Goal: Task Accomplishment & Management: Manage account settings

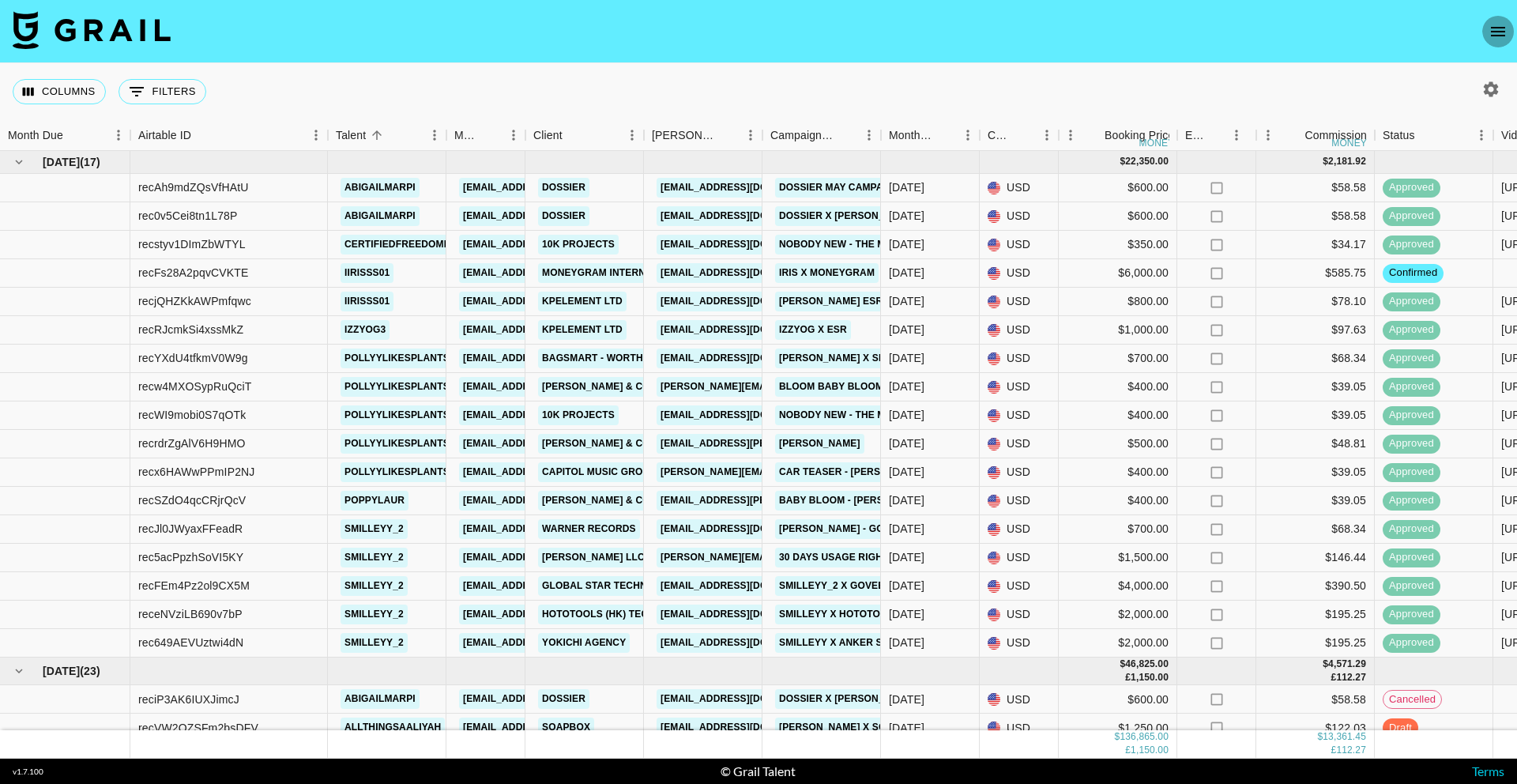
click at [1489, 38] on icon "open drawer" at bounding box center [1498, 32] width 19 height 19
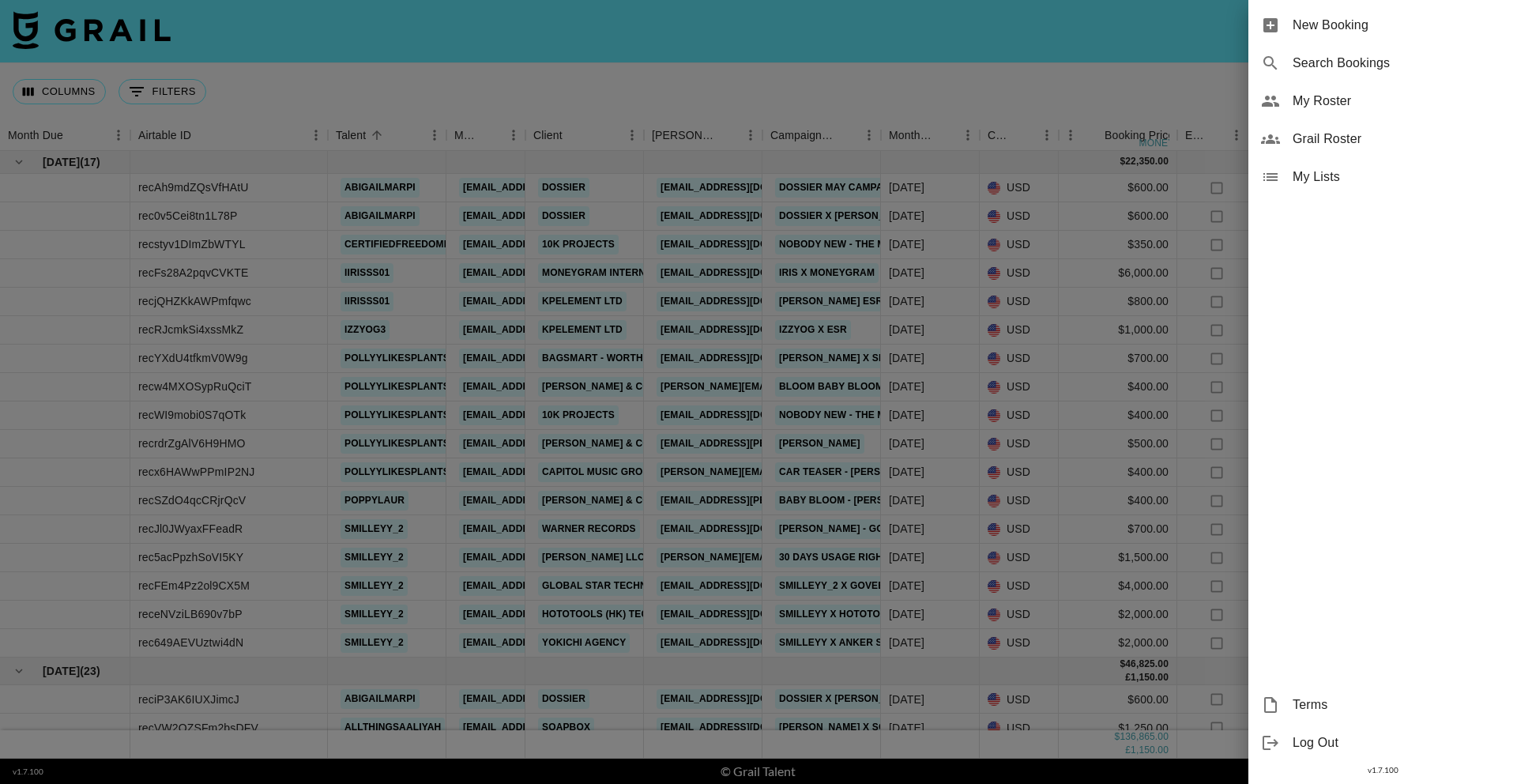
click at [1361, 101] on span "My Roster" at bounding box center [1398, 101] width 212 height 19
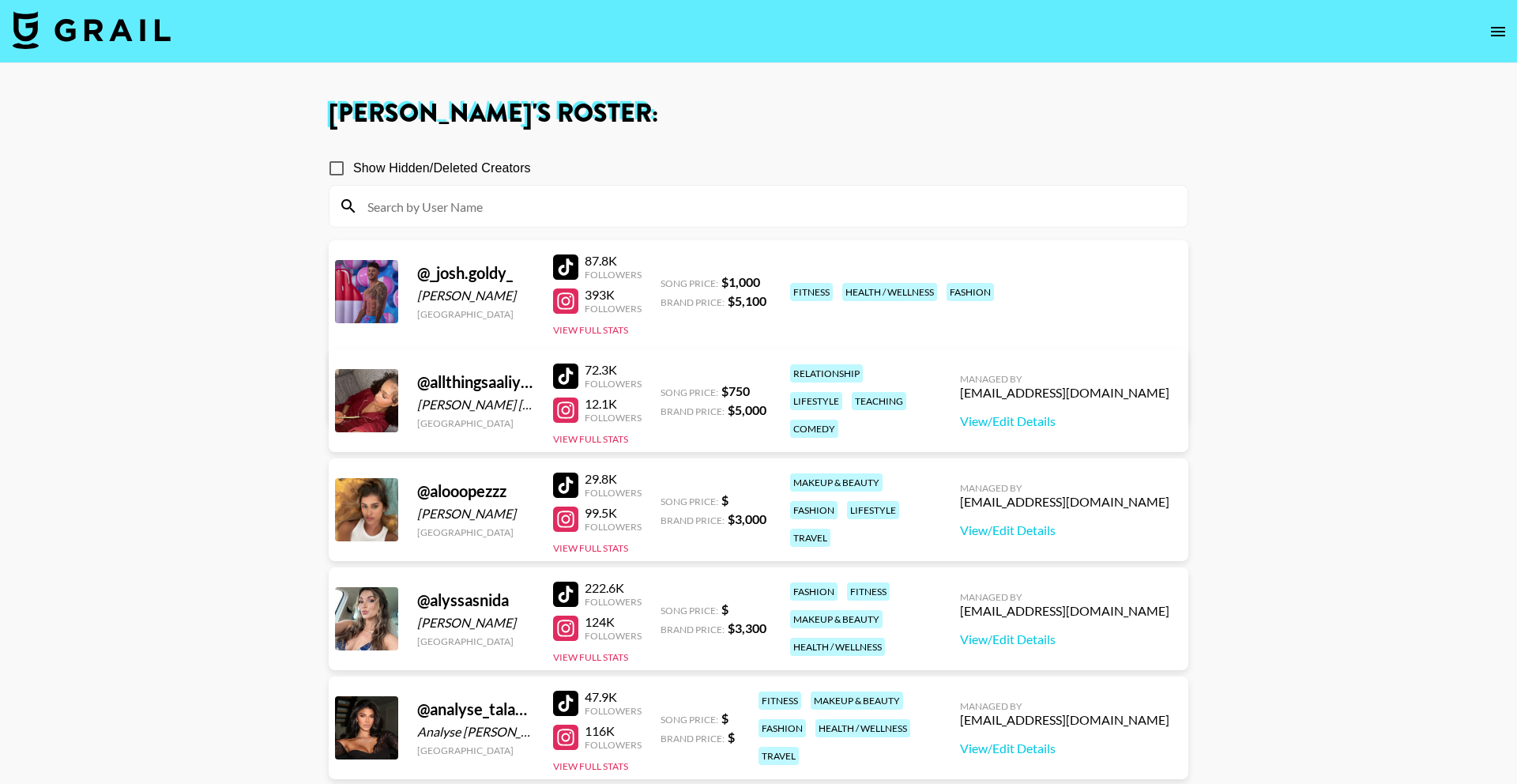
click at [819, 215] on input at bounding box center [768, 206] width 820 height 25
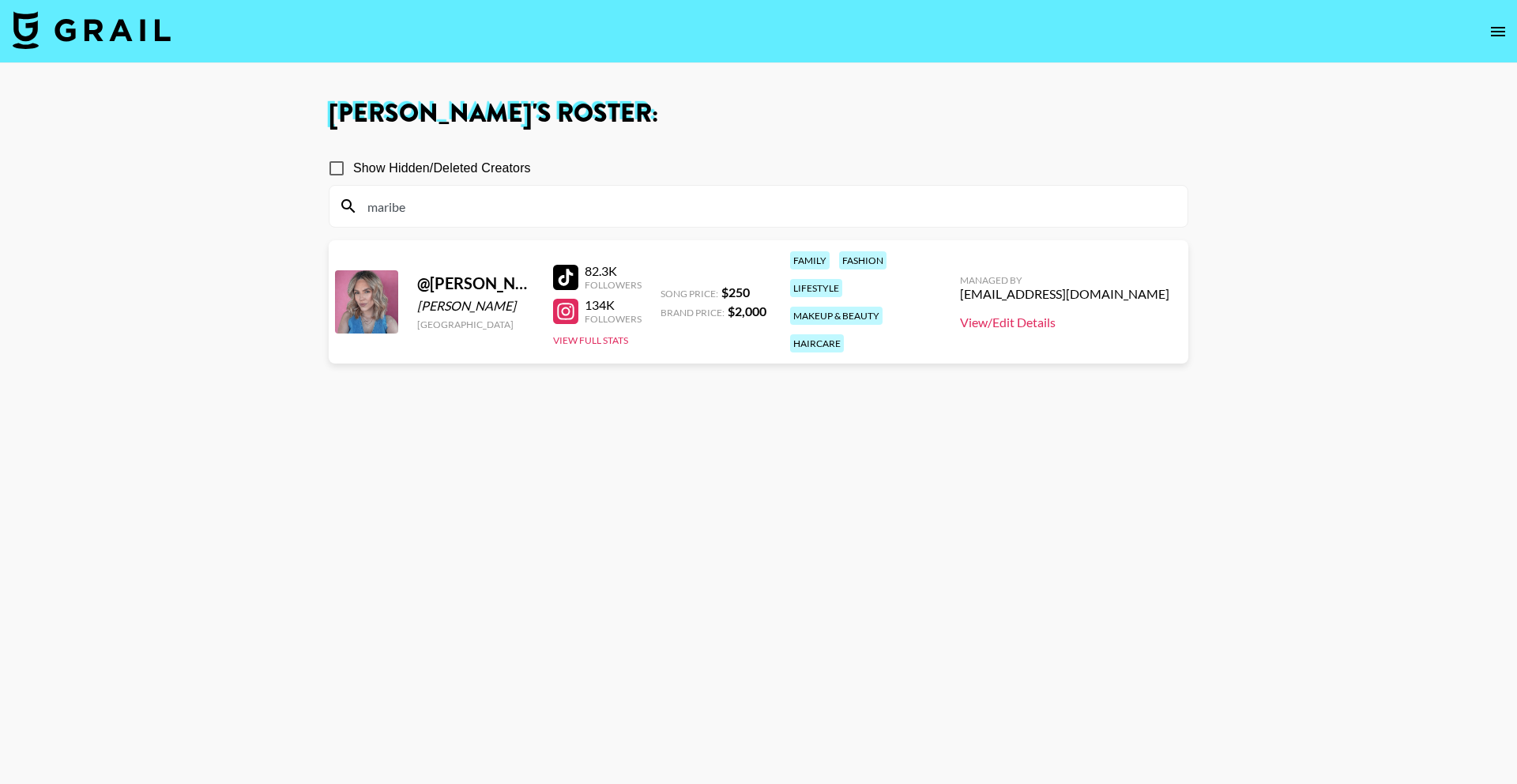
type input "maribe"
click at [1071, 315] on link "View/Edit Details" at bounding box center [1065, 322] width 210 height 16
click at [148, 26] on img at bounding box center [92, 30] width 158 height 38
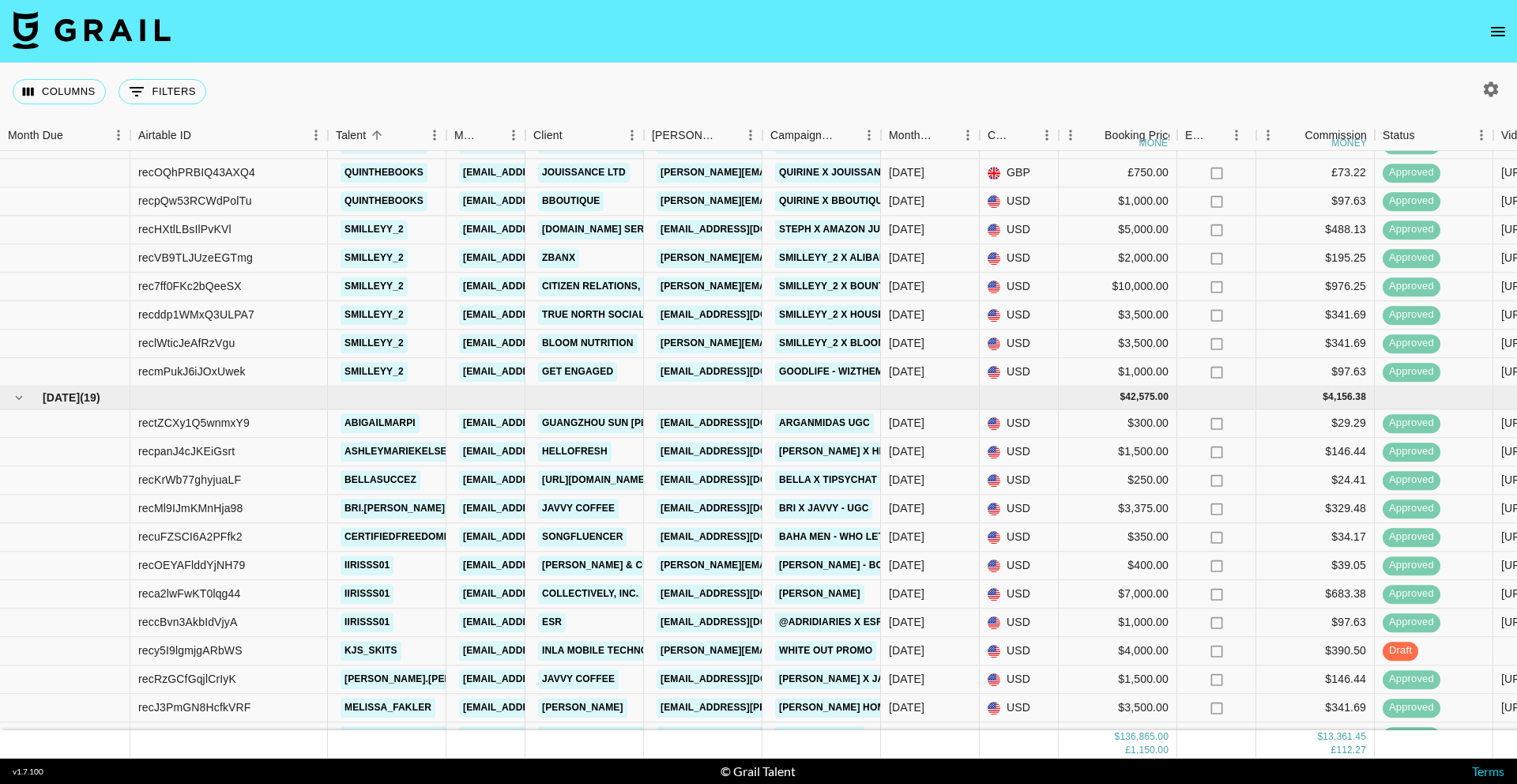
scroll to position [954, 0]
click at [976, 482] on div "Aug '25" at bounding box center [931, 480] width 98 height 29
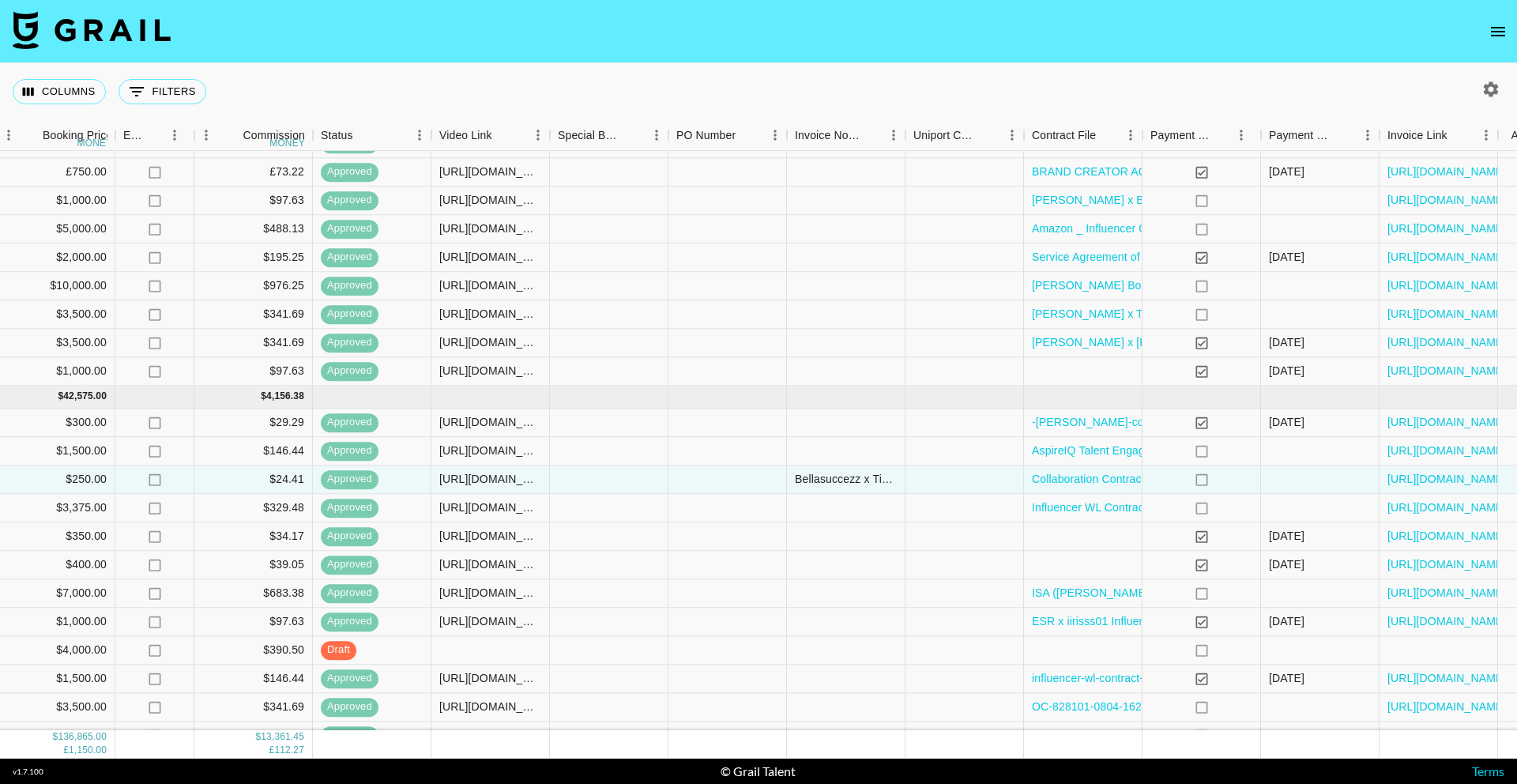
scroll to position [954, 1106]
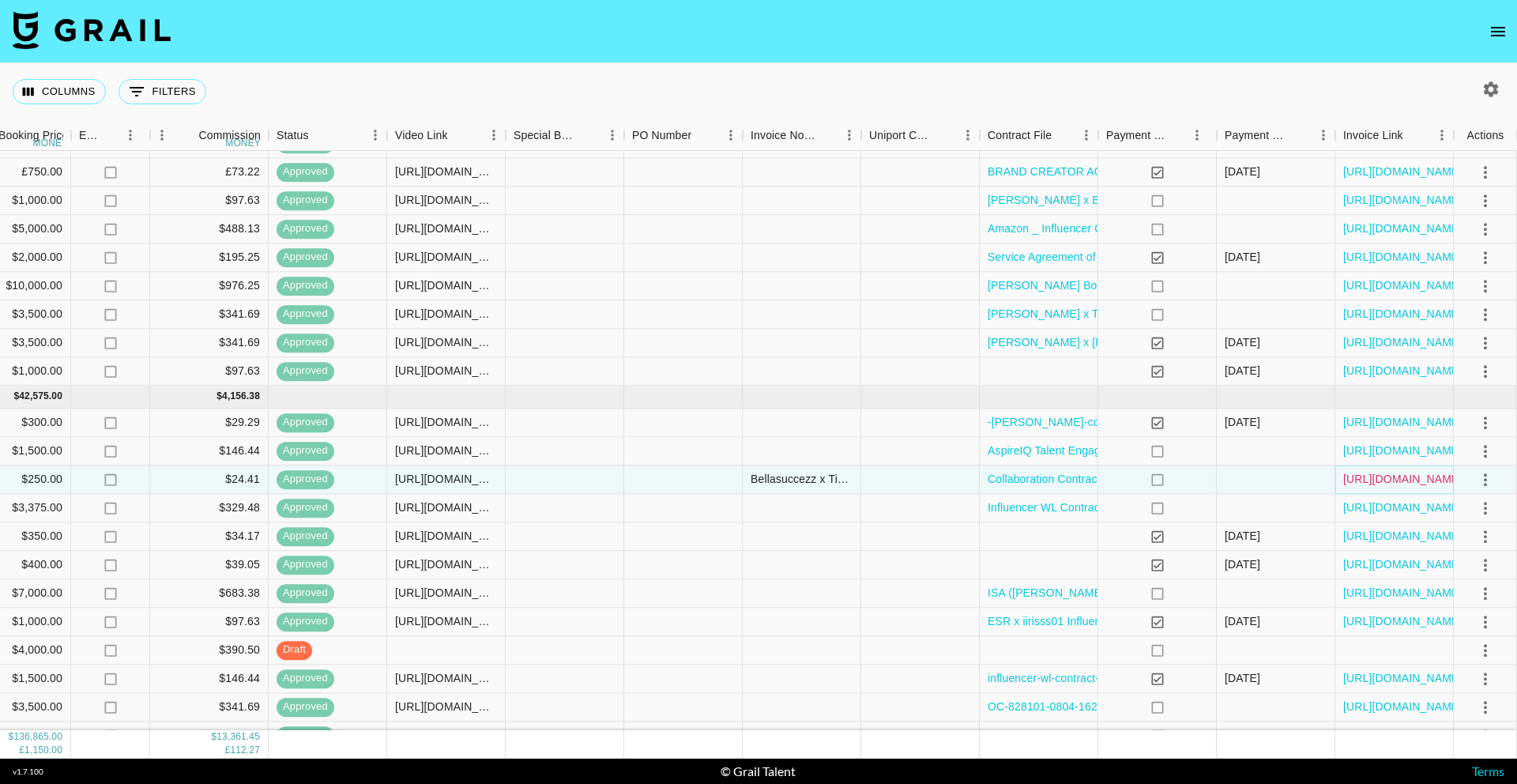
click at [1387, 480] on link "https://in.xero.com/PyQwiYTEPVDUfTXpxqf3oHaEdUpDEQ5tYWNAg1Qo" at bounding box center [1403, 479] width 120 height 16
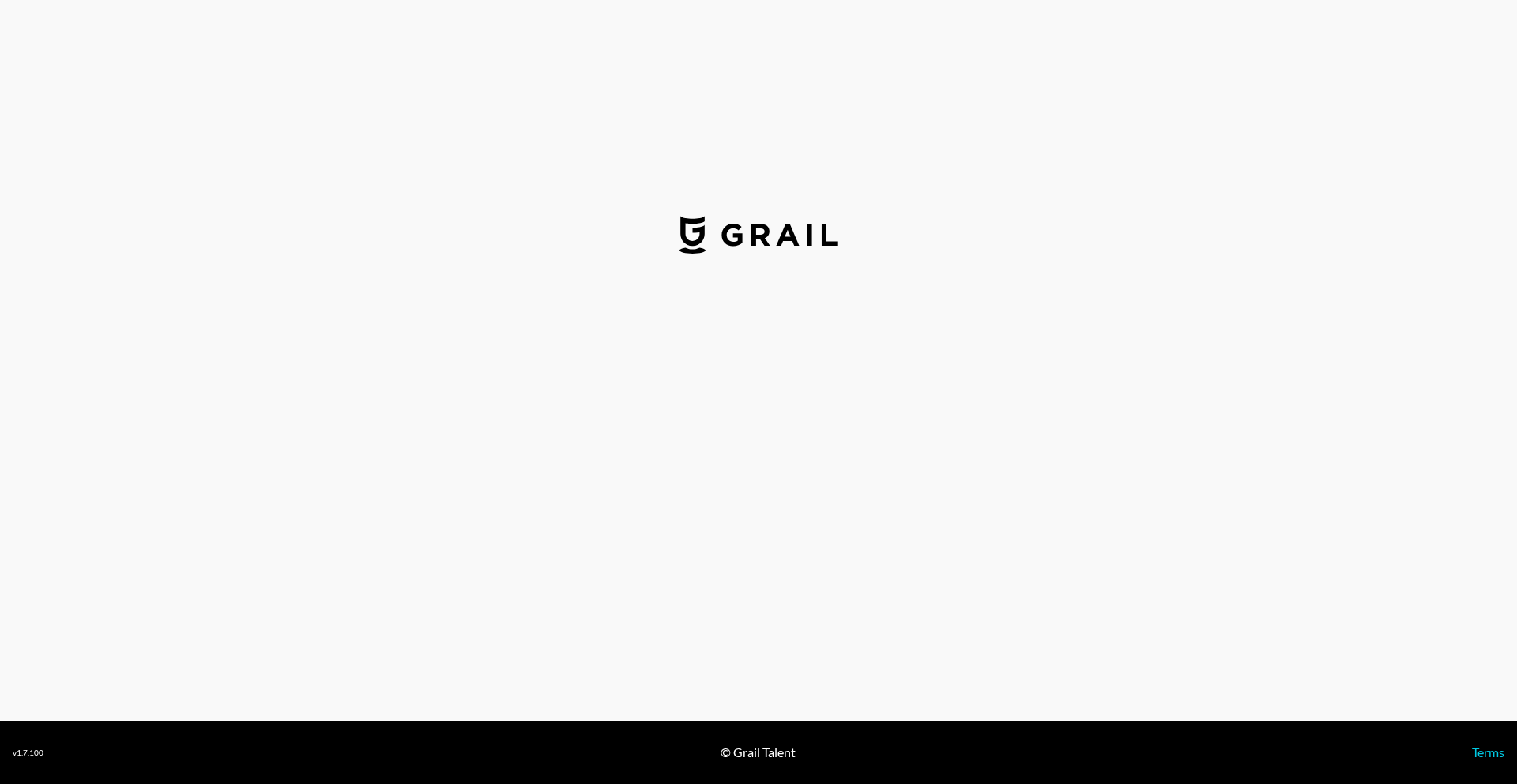
select select "USD"
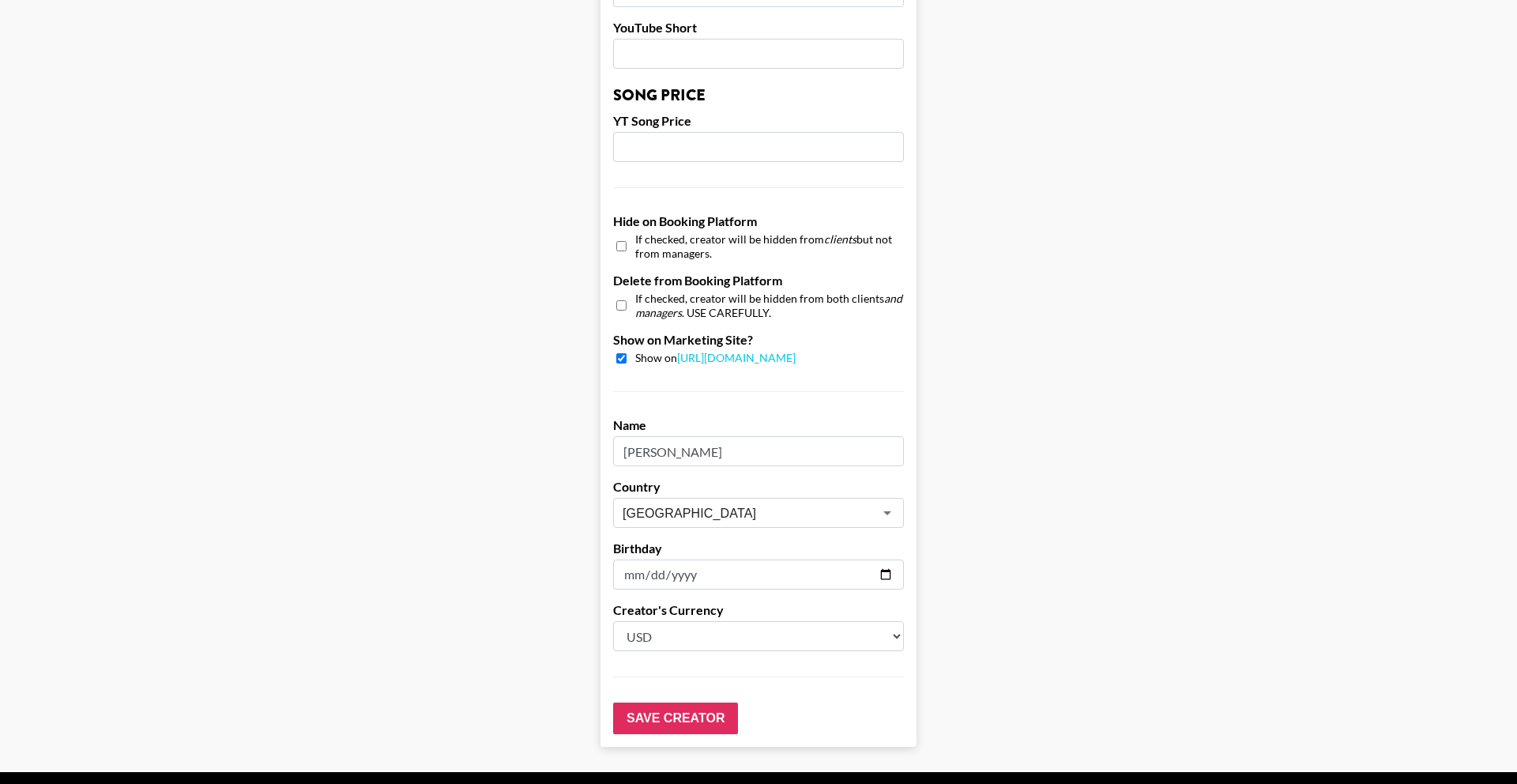
scroll to position [1360, 0]
